Goal: Task Accomplishment & Management: Use online tool/utility

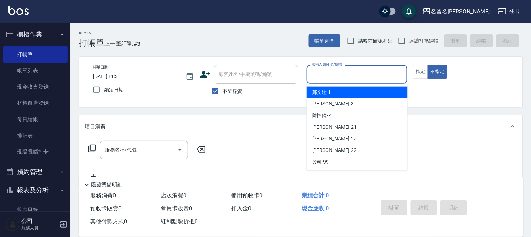
click at [335, 76] on input "服務人員姓名/編號" at bounding box center [357, 74] width 95 height 12
click at [334, 89] on div "[PERSON_NAME]-1" at bounding box center [356, 93] width 101 height 12
type input "[PERSON_NAME]-1"
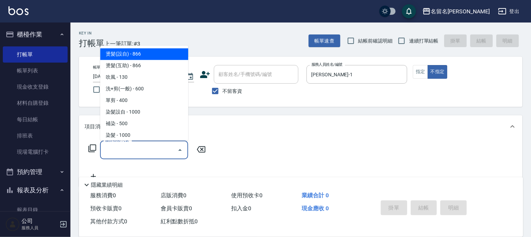
click at [106, 152] on input "服務名稱/代號" at bounding box center [138, 150] width 71 height 12
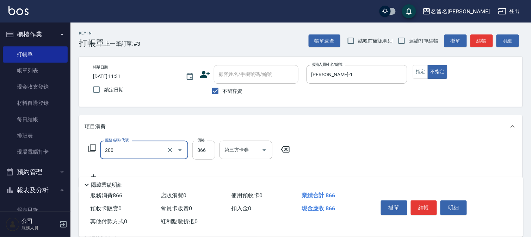
type input "燙髮(設自)(200)"
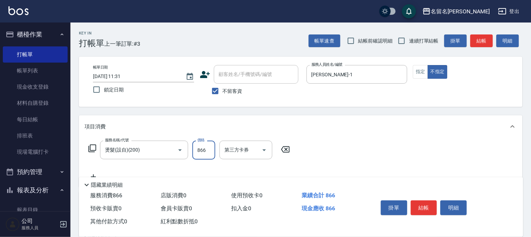
click at [205, 148] on input "866" at bounding box center [203, 150] width 23 height 19
type input "1500"
click at [422, 201] on button "結帳" at bounding box center [424, 208] width 26 height 15
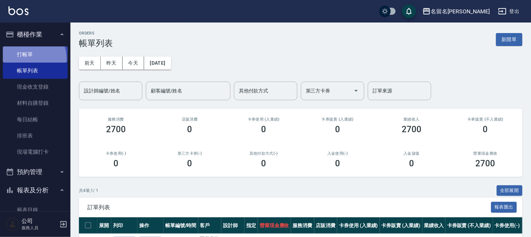
click at [30, 58] on link "打帳單" at bounding box center [35, 54] width 65 height 16
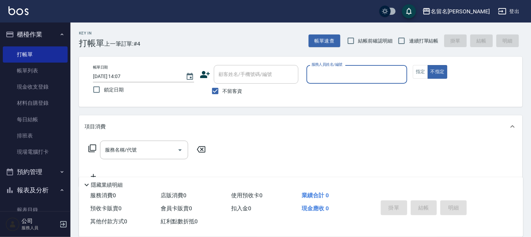
click at [322, 81] on div "服務人員姓名/編號" at bounding box center [356, 74] width 101 height 19
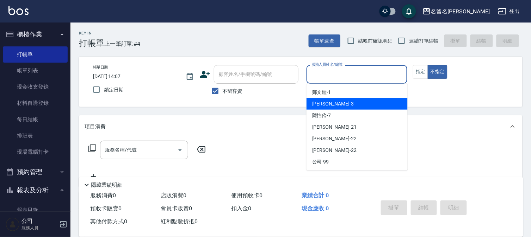
drag, startPoint x: 322, startPoint y: 99, endPoint x: 375, endPoint y: 80, distance: 56.7
click at [323, 99] on div "[PERSON_NAME]-3" at bounding box center [356, 104] width 101 height 12
type input "[PERSON_NAME]-3"
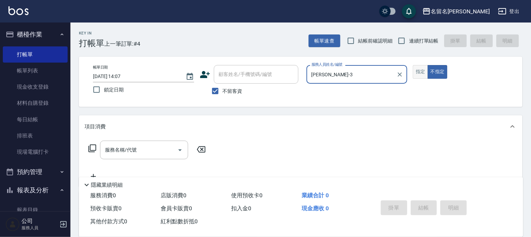
drag, startPoint x: 424, startPoint y: 69, endPoint x: 350, endPoint y: 85, distance: 76.2
click at [424, 69] on button "指定" at bounding box center [420, 72] width 15 height 14
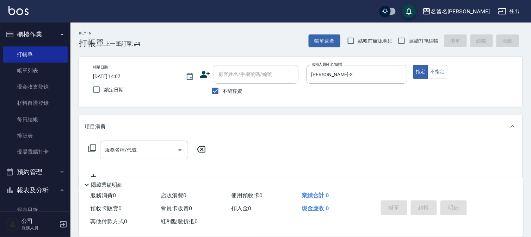
drag, startPoint x: 110, startPoint y: 156, endPoint x: 118, endPoint y: 151, distance: 9.6
click at [111, 154] on div "服務名稱/代號" at bounding box center [144, 150] width 88 height 19
click at [120, 150] on input "服務名稱/代號" at bounding box center [138, 150] width 71 height 12
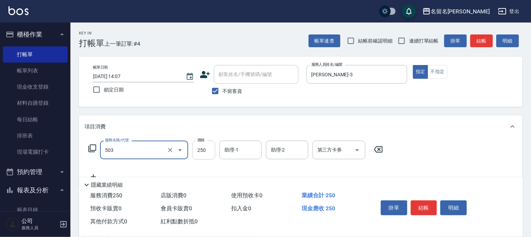
type input "指定洗髮(503)"
click at [234, 156] on input "助理-1" at bounding box center [241, 150] width 36 height 12
click at [240, 146] on input "助理-1" at bounding box center [241, 150] width 36 height 12
click at [244, 152] on input "助理-1" at bounding box center [241, 150] width 36 height 12
click at [243, 152] on input "助理-1" at bounding box center [241, 150] width 36 height 12
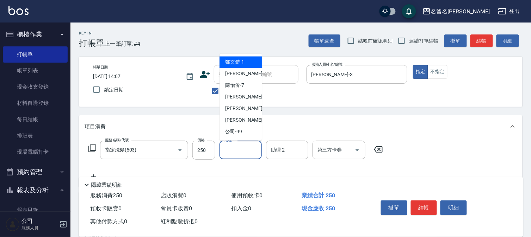
click at [243, 152] on input "助理-1" at bounding box center [241, 150] width 36 height 12
click at [246, 74] on div "[PERSON_NAME]-3" at bounding box center [240, 74] width 42 height 12
type input "[PERSON_NAME]-3"
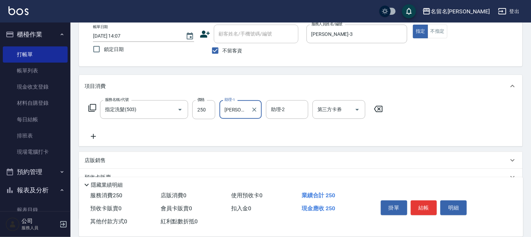
scroll to position [78, 0]
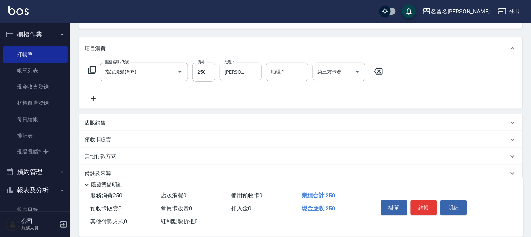
click at [97, 100] on icon at bounding box center [94, 99] width 18 height 8
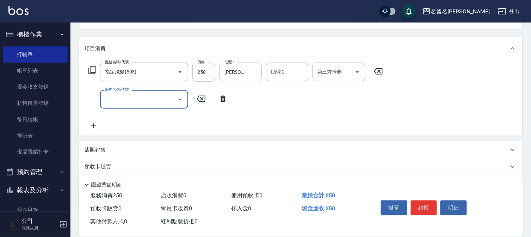
click at [111, 97] on input "服務名稱/代號" at bounding box center [138, 99] width 71 height 12
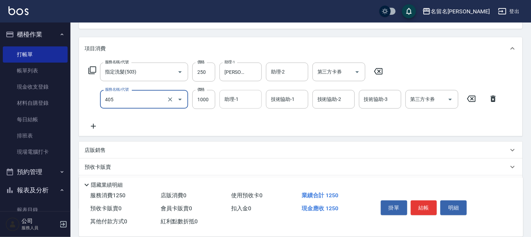
type input "染髮(405)"
type input "2000"
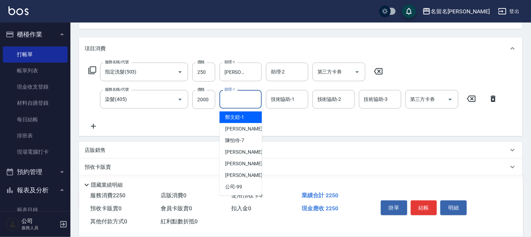
click at [246, 97] on input "助理-1" at bounding box center [241, 99] width 36 height 12
click at [227, 127] on span "[PERSON_NAME]-3" at bounding box center [246, 128] width 42 height 7
type input "[PERSON_NAME]-3"
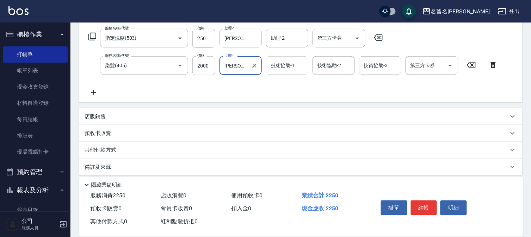
scroll to position [117, 0]
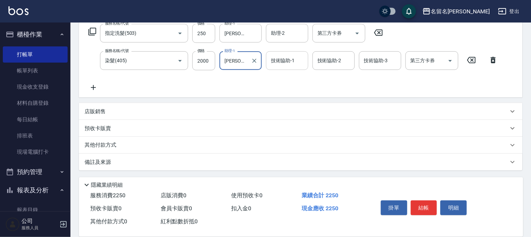
click at [280, 66] on input "技術協助-1" at bounding box center [287, 61] width 36 height 12
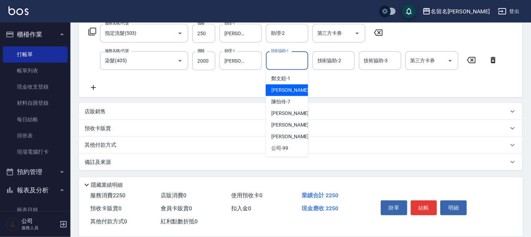
click at [278, 89] on span "[PERSON_NAME]-3" at bounding box center [292, 90] width 42 height 7
type input "[PERSON_NAME]-3"
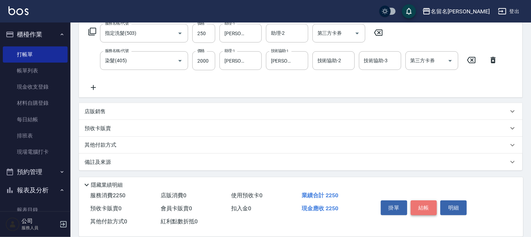
click at [419, 201] on button "結帳" at bounding box center [424, 208] width 26 height 15
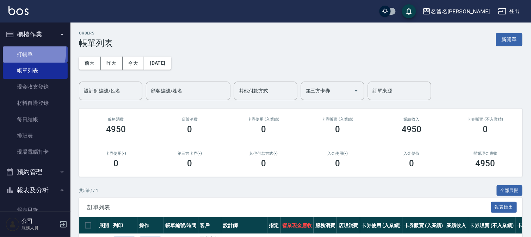
click at [24, 51] on link "打帳單" at bounding box center [35, 54] width 65 height 16
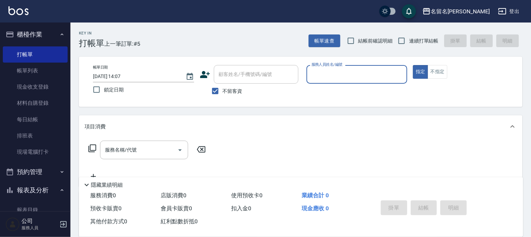
click at [358, 74] on input "服務人員姓名/編號" at bounding box center [357, 74] width 95 height 12
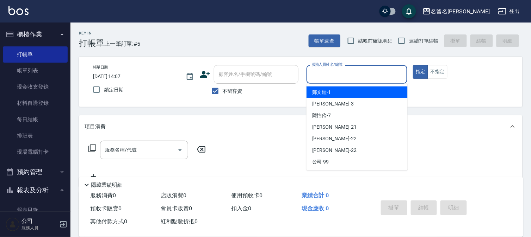
click at [351, 97] on div "[PERSON_NAME]-1" at bounding box center [356, 93] width 101 height 12
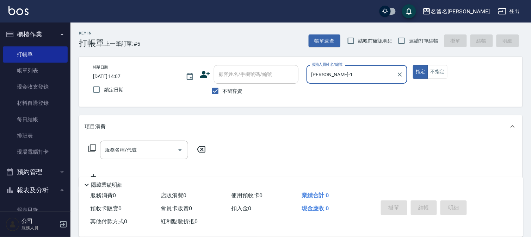
click at [344, 79] on input "[PERSON_NAME]-1" at bounding box center [352, 74] width 84 height 12
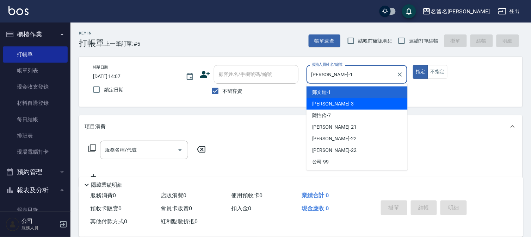
click at [342, 104] on div "[PERSON_NAME]-3" at bounding box center [356, 104] width 101 height 12
type input "[PERSON_NAME]-3"
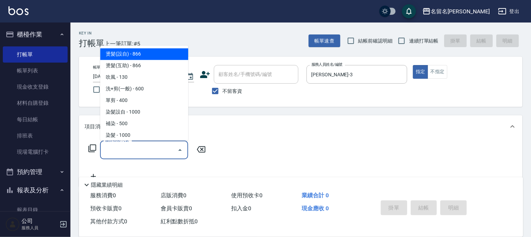
click at [148, 146] on input "服務名稱/代號" at bounding box center [138, 150] width 71 height 12
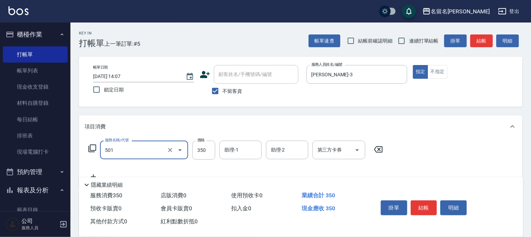
type input "P.S洗髮(501)"
type input "400"
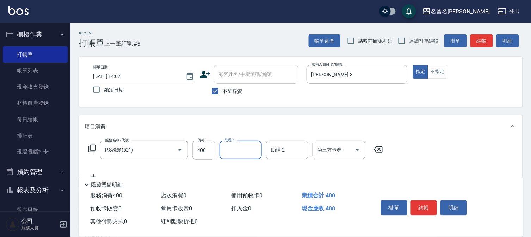
drag, startPoint x: 217, startPoint y: 149, endPoint x: 222, endPoint y: 149, distance: 5.3
click at [220, 149] on div "服務名稱/代號 P.S洗髮(501) 服務名稱/代號 價格 400 價格 助理-1 助理-1 助理-2 助理-2 第三方卡券 第三方卡券" at bounding box center [236, 150] width 303 height 19
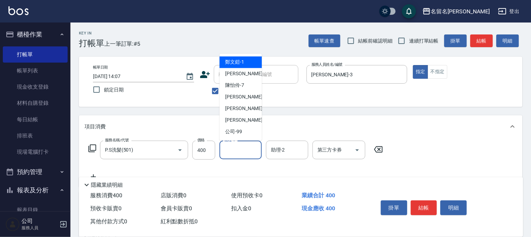
click at [249, 151] on input "助理-1" at bounding box center [241, 150] width 36 height 12
drag, startPoint x: 249, startPoint y: 78, endPoint x: 256, endPoint y: 75, distance: 7.4
click at [254, 75] on div "[PERSON_NAME]-3" at bounding box center [240, 74] width 42 height 12
type input "[PERSON_NAME]-3"
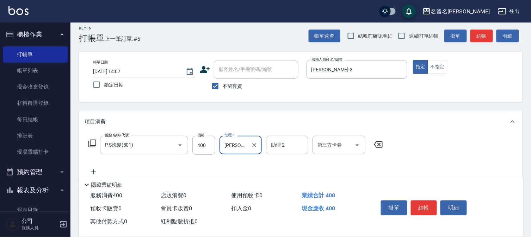
scroll to position [78, 0]
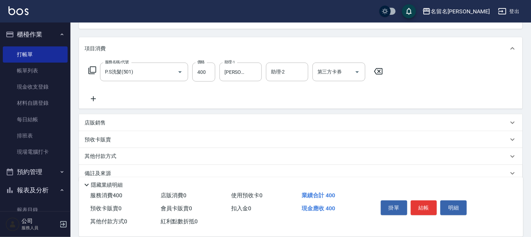
click at [95, 96] on icon at bounding box center [94, 99] width 18 height 8
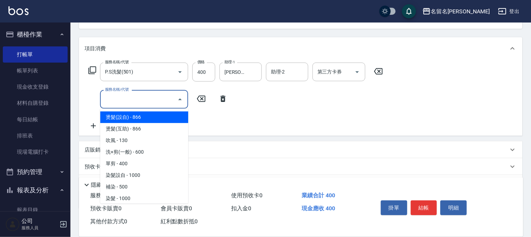
drag, startPoint x: 117, startPoint y: 97, endPoint x: 220, endPoint y: 97, distance: 103.2
click at [124, 98] on input "服務名稱/代號" at bounding box center [138, 99] width 71 height 12
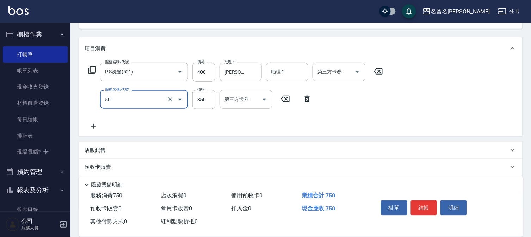
type input "P.S洗髮(501)"
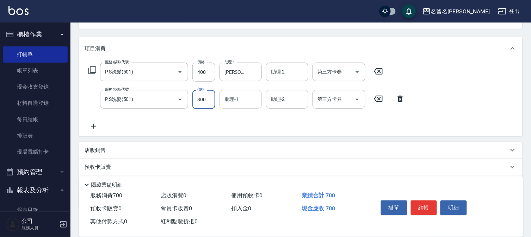
type input "300"
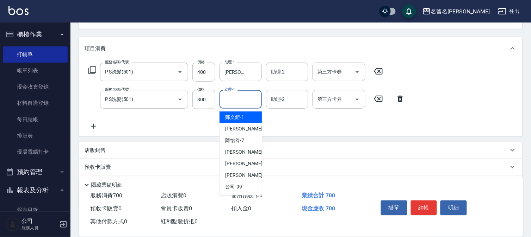
drag, startPoint x: 249, startPoint y: 98, endPoint x: 250, endPoint y: 119, distance: 21.5
click at [249, 98] on input "助理-1" at bounding box center [241, 99] width 36 height 12
click at [248, 122] on div "[PERSON_NAME]-1" at bounding box center [240, 118] width 42 height 12
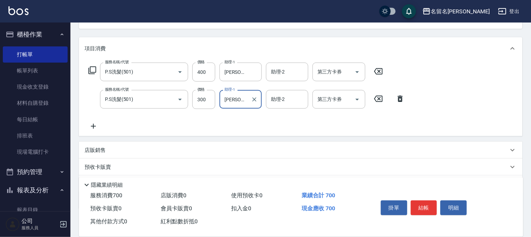
drag, startPoint x: 238, startPoint y: 107, endPoint x: 242, endPoint y: 107, distance: 3.9
click at [242, 107] on div "[PERSON_NAME]-1 助理-1" at bounding box center [240, 99] width 42 height 19
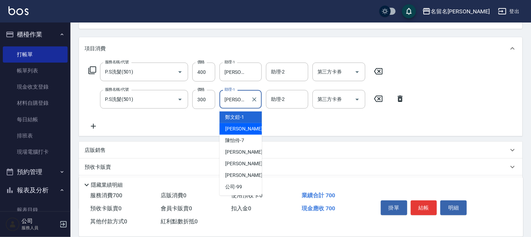
click at [241, 125] on div "[PERSON_NAME]-3" at bounding box center [240, 129] width 42 height 12
type input "[PERSON_NAME]-3"
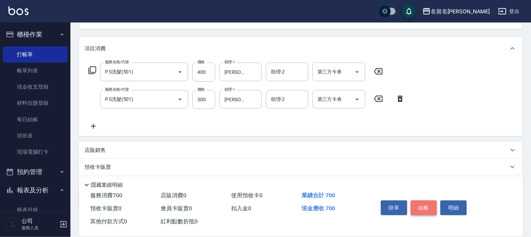
click at [420, 205] on button "結帳" at bounding box center [424, 208] width 26 height 15
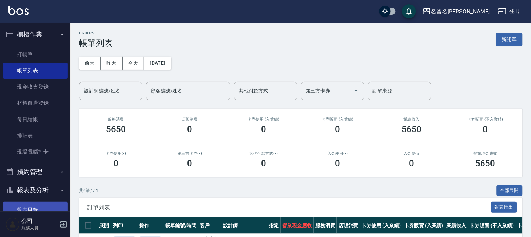
click at [36, 208] on link "報表目錄" at bounding box center [35, 210] width 65 height 16
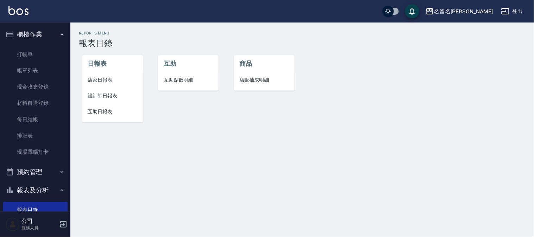
click at [93, 93] on span "設計師日報表" at bounding box center [112, 95] width 49 height 7
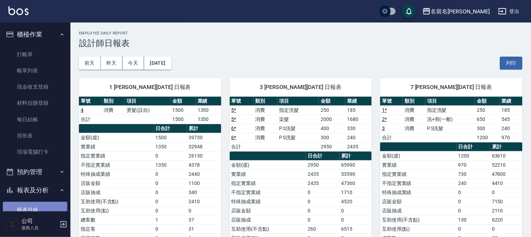
drag, startPoint x: 33, startPoint y: 206, endPoint x: 33, endPoint y: 202, distance: 3.9
click at [33, 205] on link "報表目錄" at bounding box center [35, 210] width 65 height 16
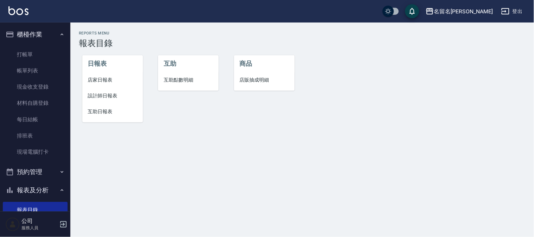
click at [108, 108] on span "互助日報表" at bounding box center [112, 111] width 49 height 7
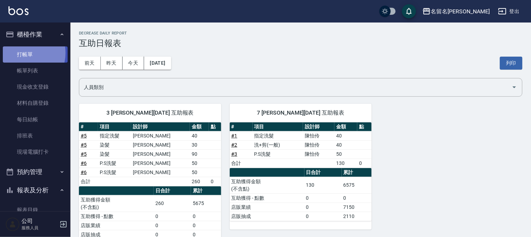
click at [24, 53] on link "打帳單" at bounding box center [35, 54] width 65 height 16
